Goal: Navigation & Orientation: Find specific page/section

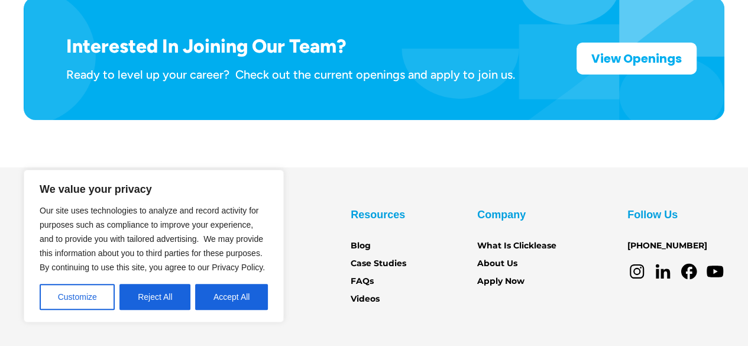
scroll to position [1957, 0]
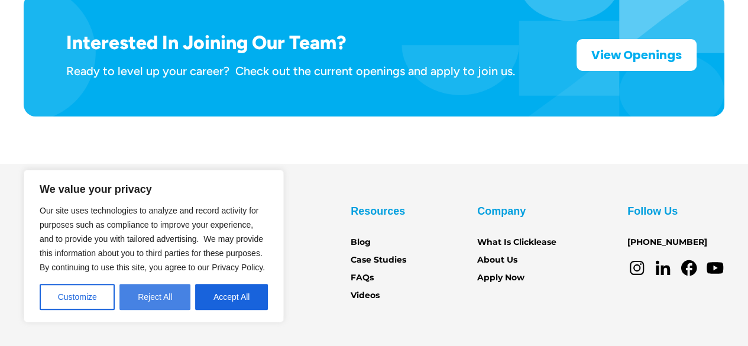
click at [161, 299] on button "Reject All" at bounding box center [154, 297] width 71 height 26
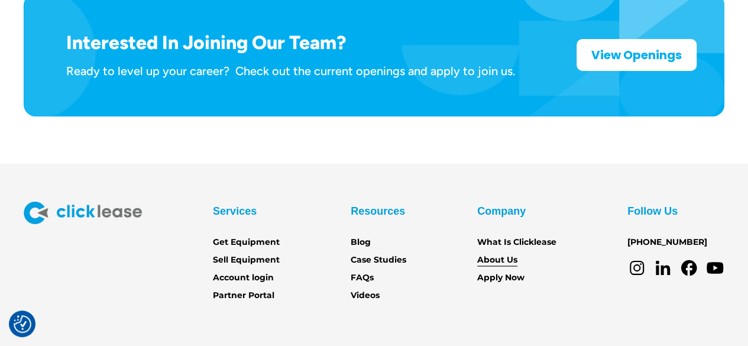
click at [488, 254] on link "About Us" at bounding box center [497, 260] width 40 height 13
